Goal: Information Seeking & Learning: Learn about a topic

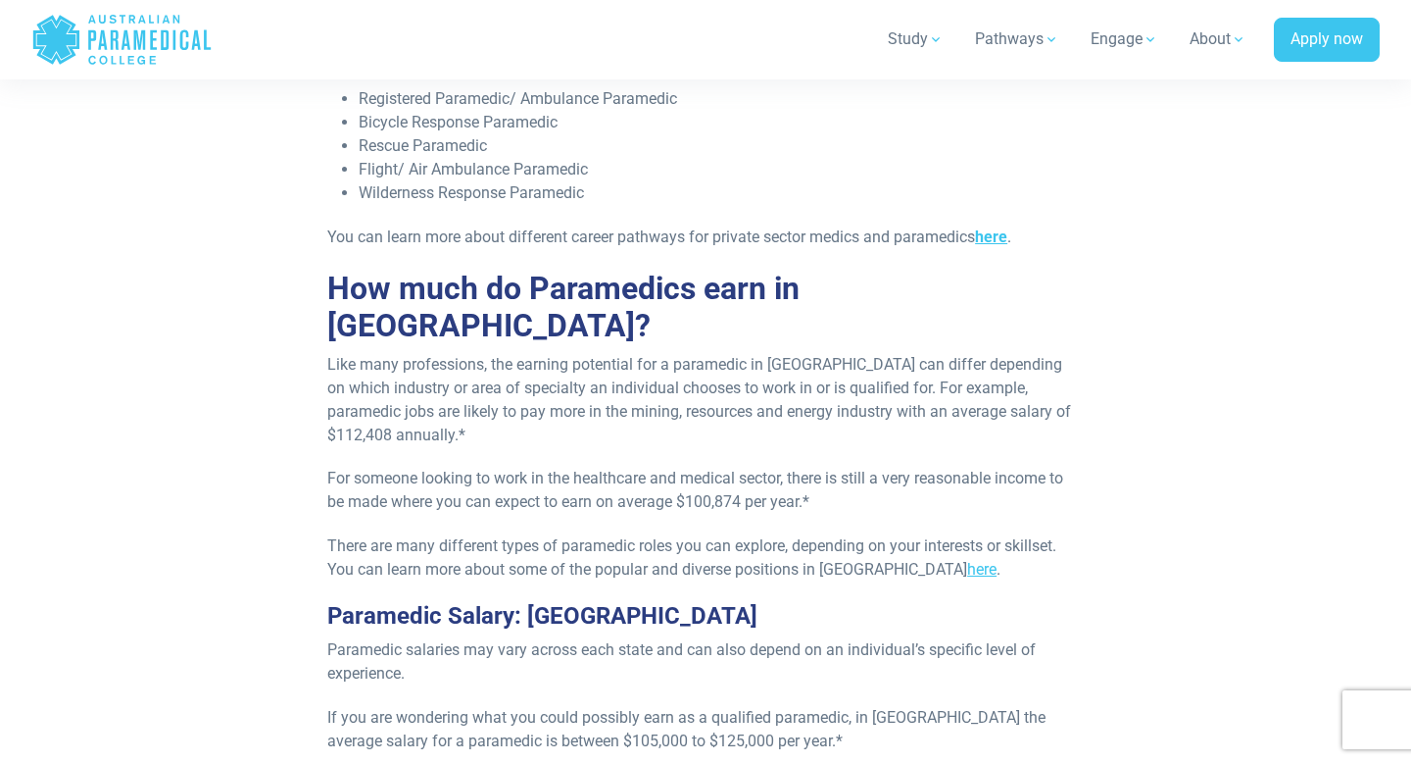
scroll to position [1632, 0]
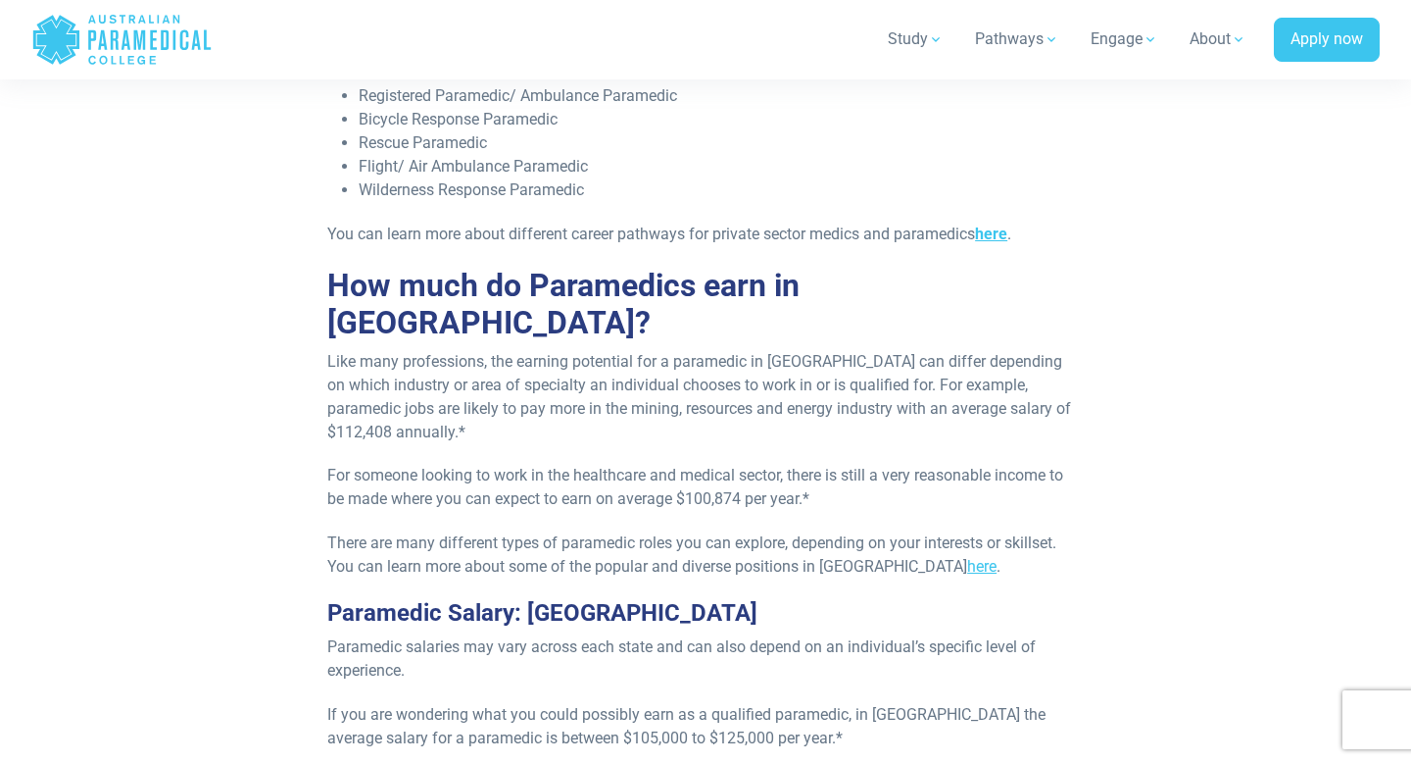
click at [500, 201] on li "Wilderness Response Paramedic" at bounding box center [721, 190] width 725 height 24
click at [494, 177] on li "Flight/ Air Ambulance Paramedic" at bounding box center [721, 167] width 725 height 24
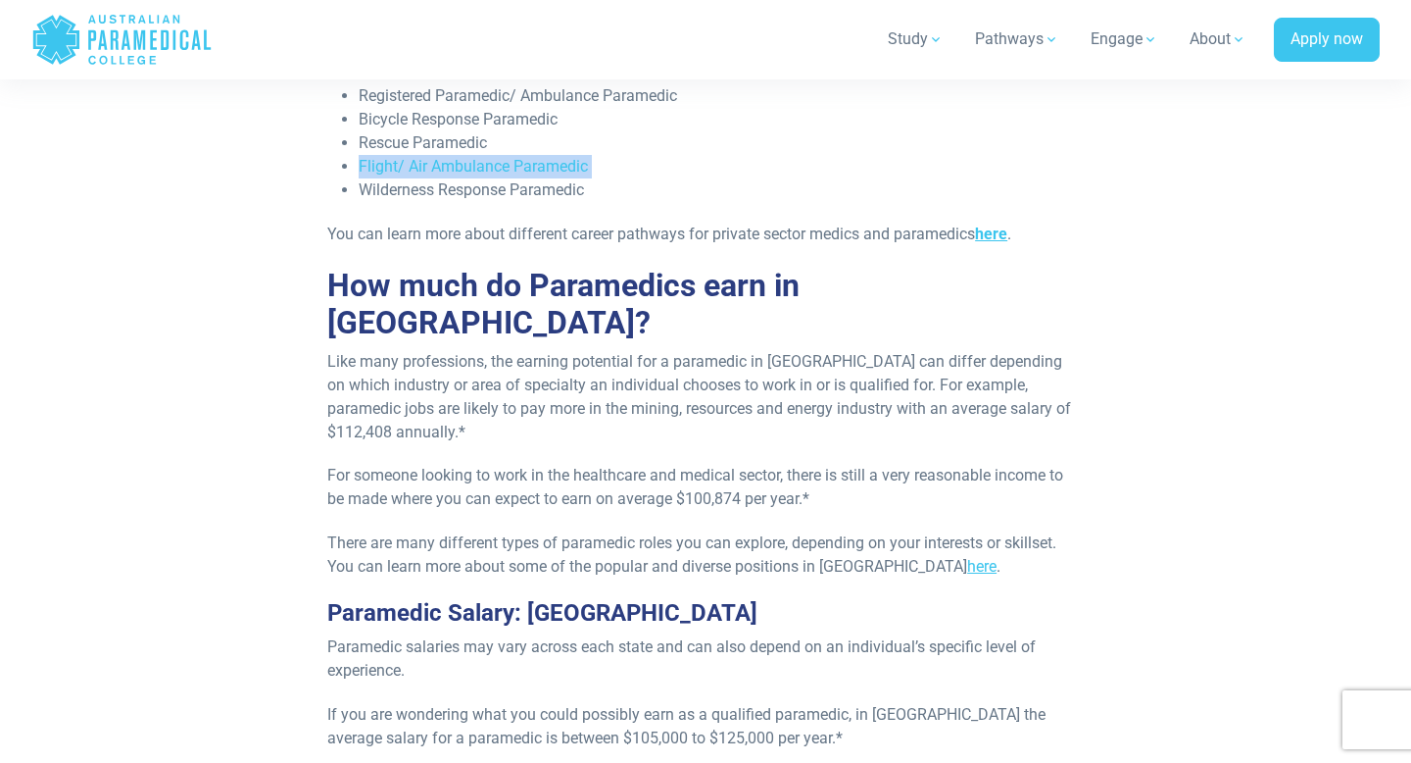
click at [471, 156] on li "Flight/ Air Ambulance Paramedic" at bounding box center [721, 167] width 725 height 24
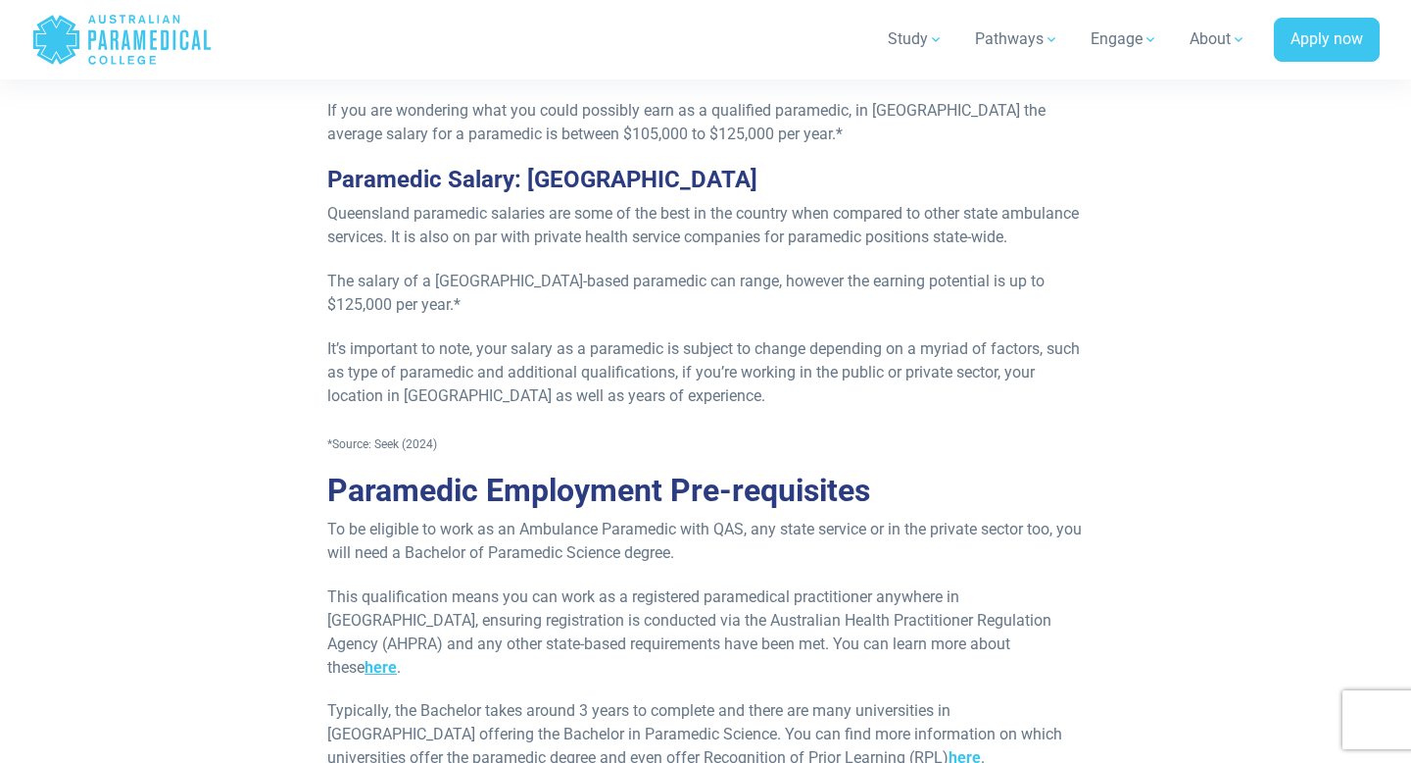
scroll to position [2252, 0]
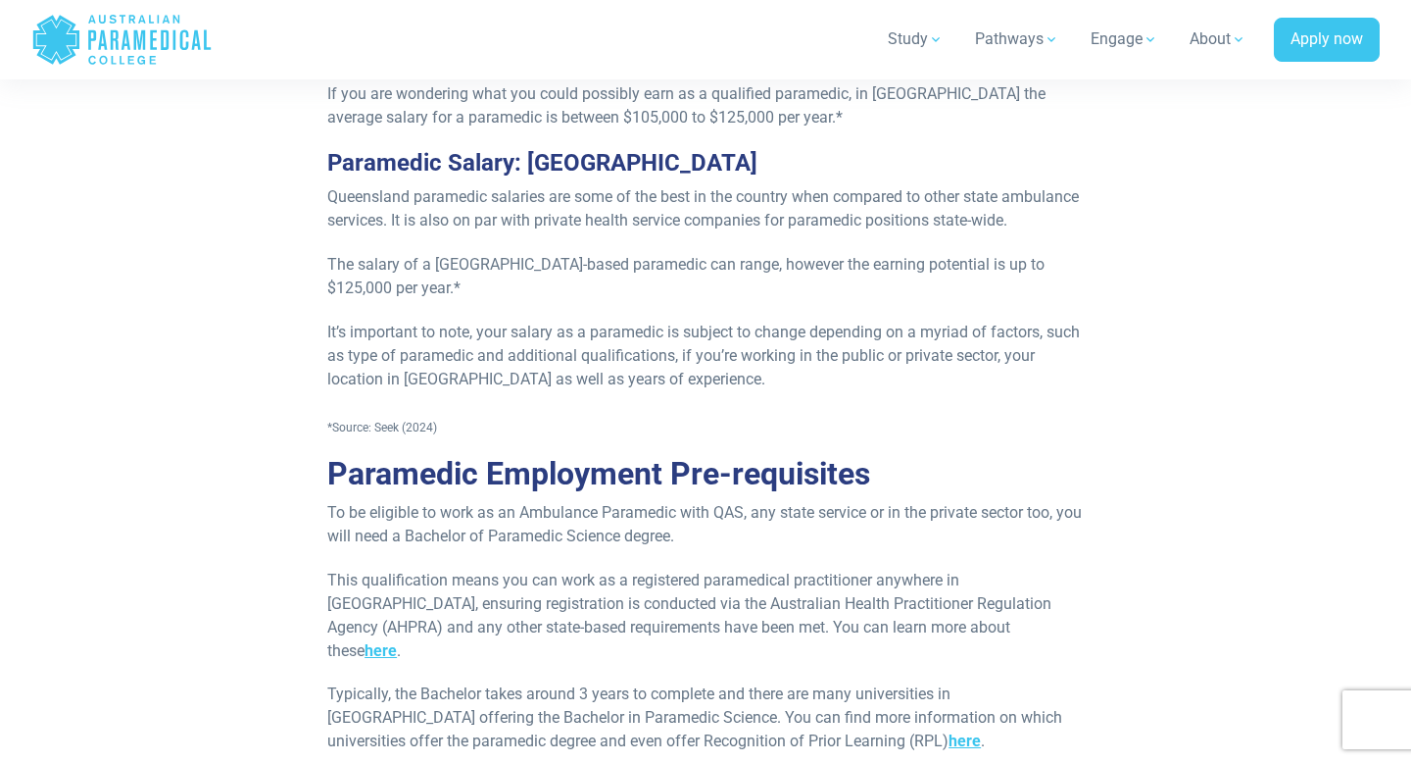
click at [509, 185] on p "Queensland paramedic salaries are some of the best in the country when compared…" at bounding box center [705, 208] width 757 height 47
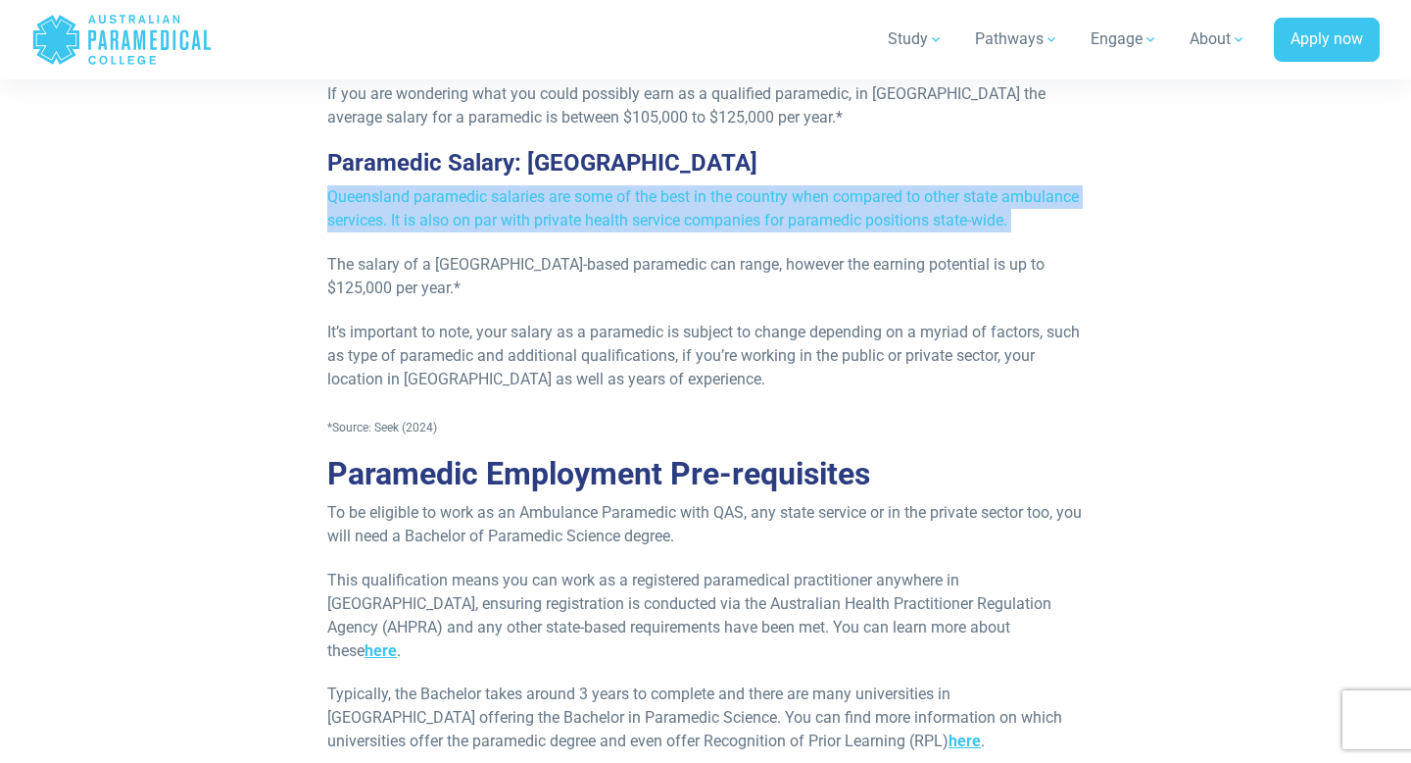
click at [580, 271] on p "The salary of a [GEOGRAPHIC_DATA]-based paramedic can range, however the earnin…" at bounding box center [705, 276] width 757 height 47
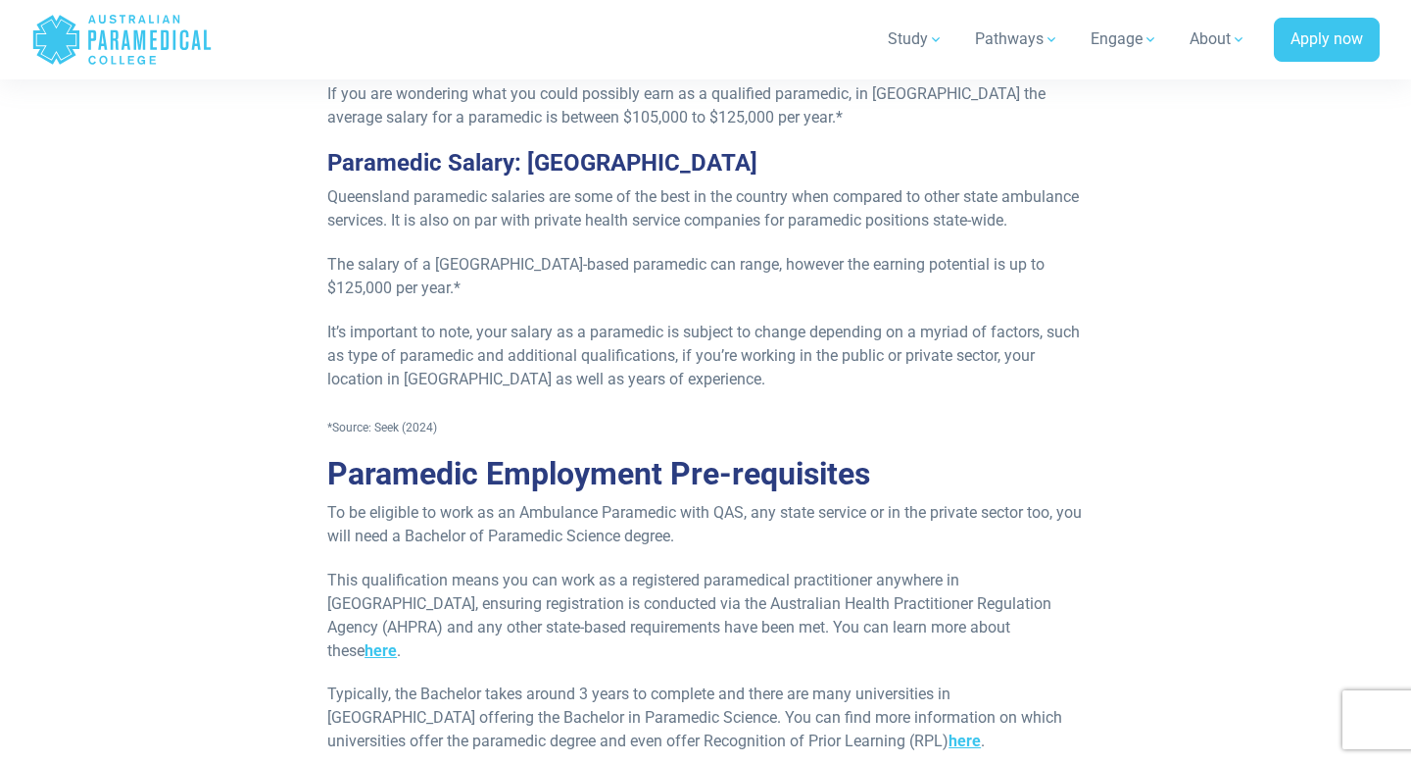
click at [580, 271] on p "The salary of a [GEOGRAPHIC_DATA]-based paramedic can range, however the earnin…" at bounding box center [705, 276] width 757 height 47
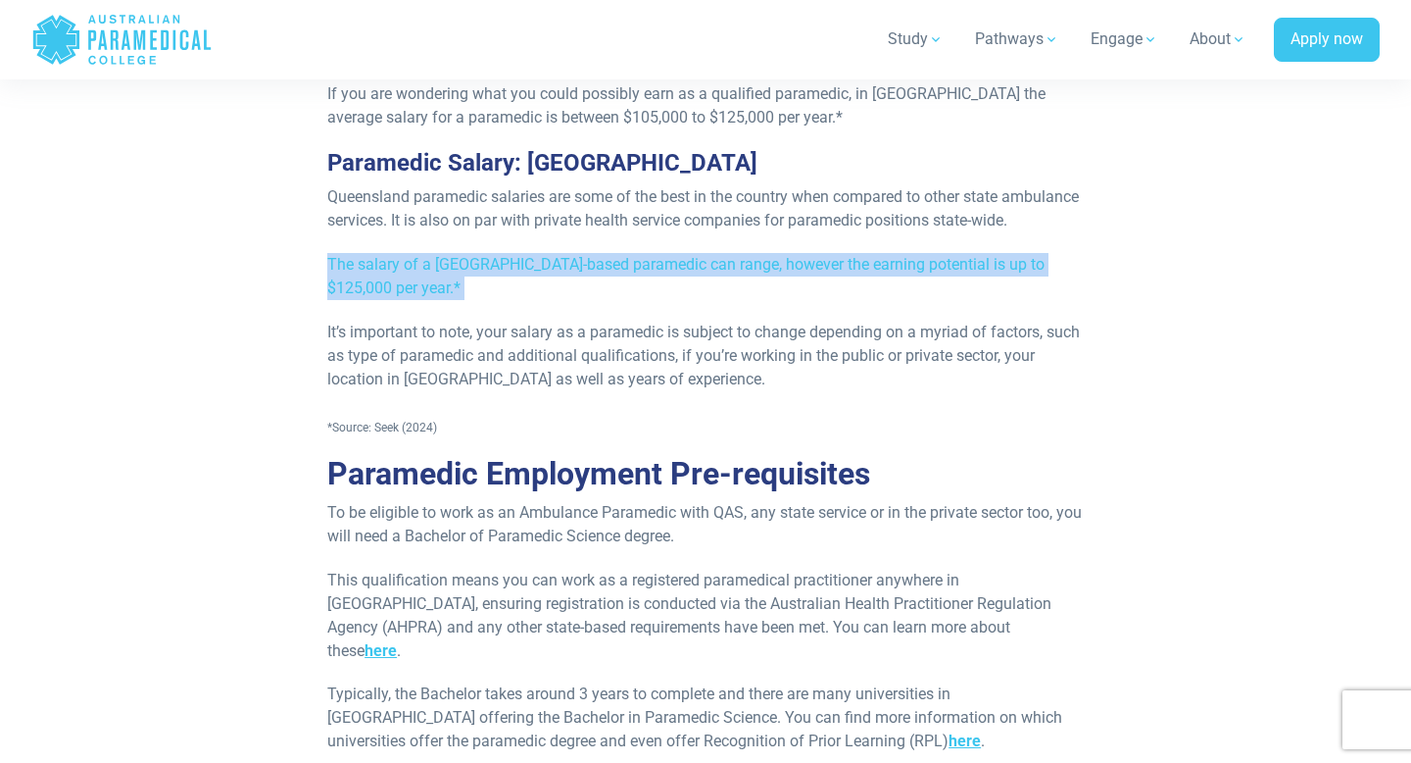
click at [673, 369] on p "It’s important to note, your salary as a paramedic is subject to change dependi…" at bounding box center [705, 355] width 757 height 71
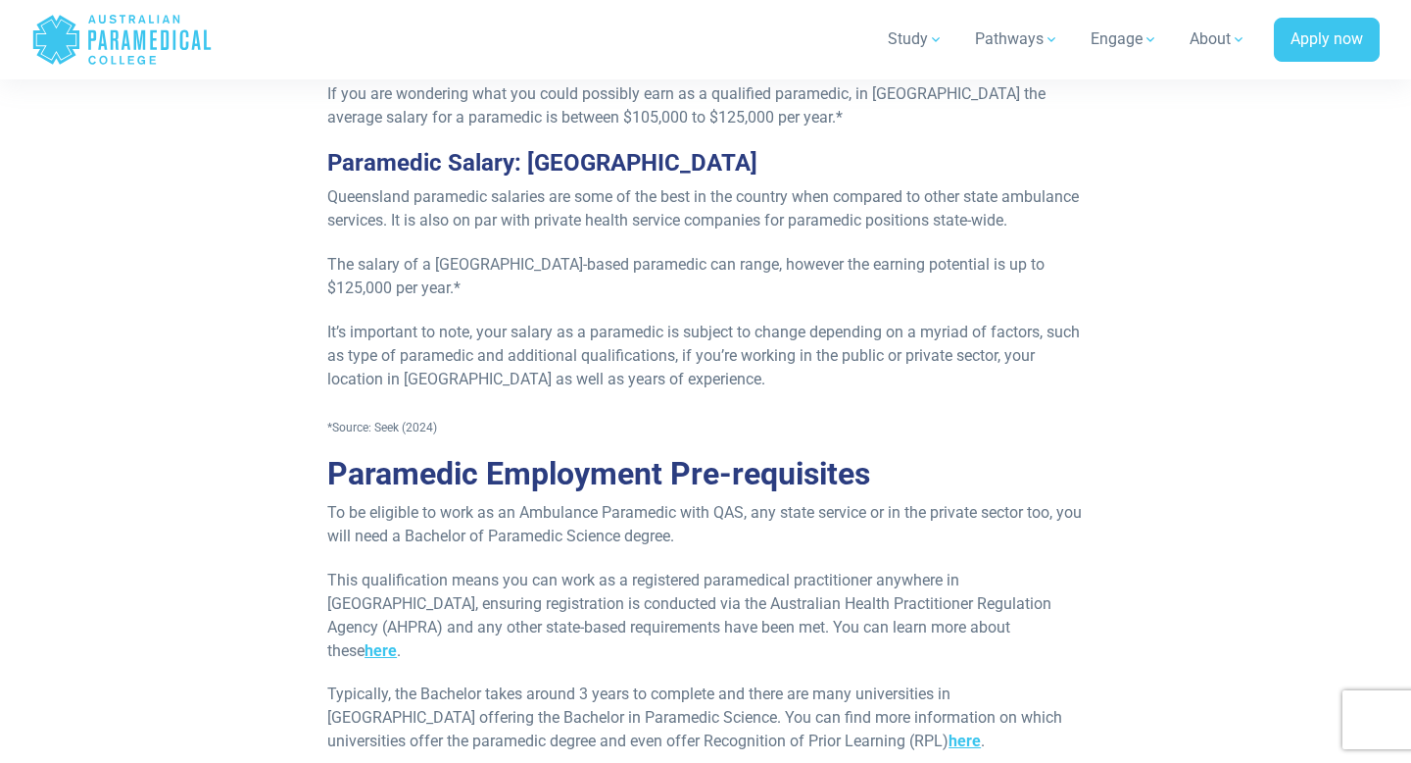
click at [673, 369] on p "It’s important to note, your salary as a paramedic is subject to change dependi…" at bounding box center [705, 355] width 757 height 71
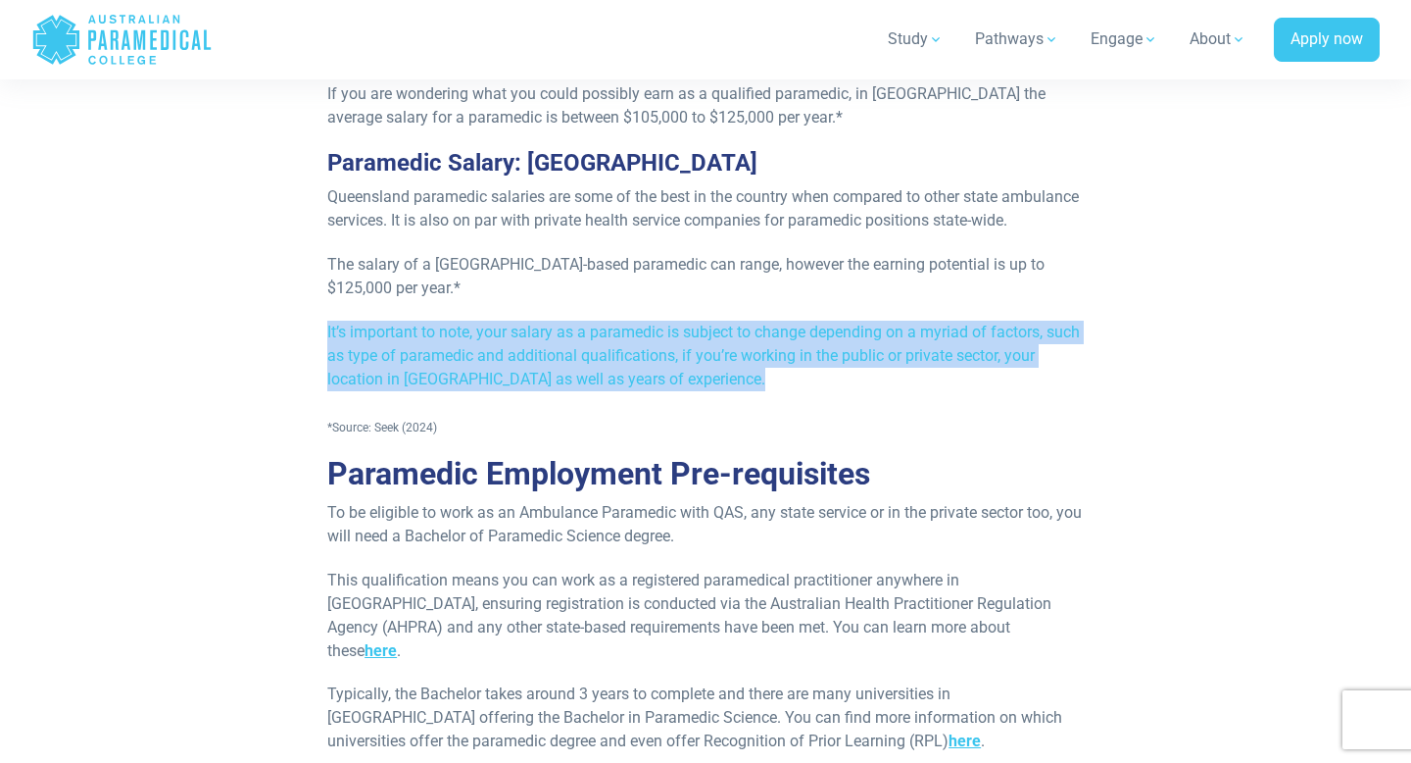
click at [673, 369] on p "It’s important to note, your salary as a paramedic is subject to change dependi…" at bounding box center [705, 355] width 757 height 71
